Goal: Task Accomplishment & Management: Manage account settings

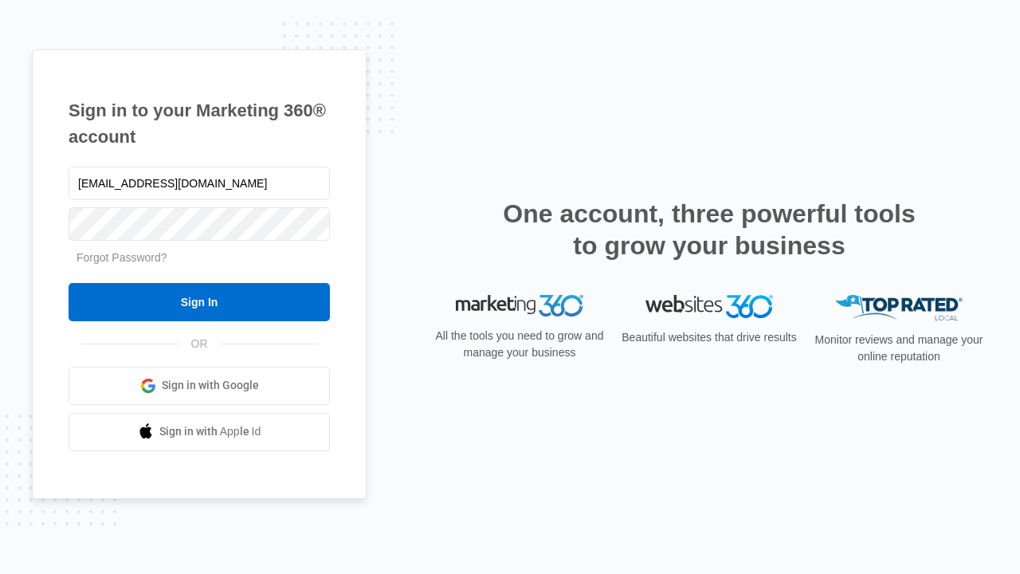
type input "dankie614@gmail.com"
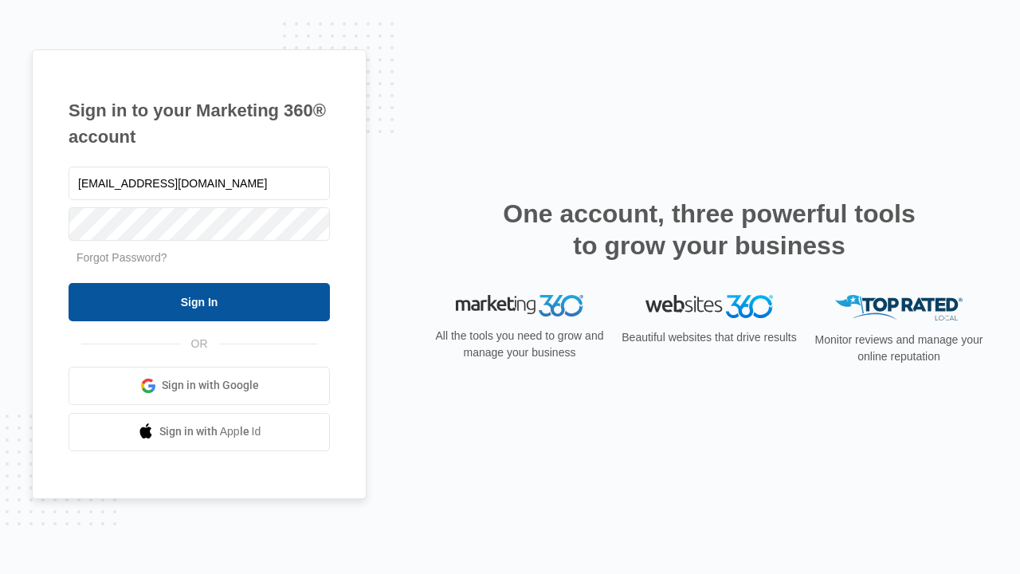
click at [199, 301] on input "Sign In" at bounding box center [199, 302] width 261 height 38
